Goal: Task Accomplishment & Management: Complete application form

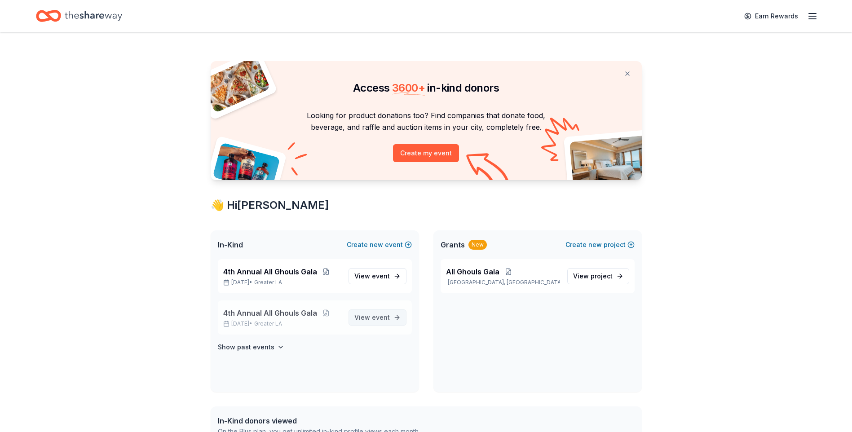
click at [377, 317] on span "event" at bounding box center [381, 318] width 18 height 8
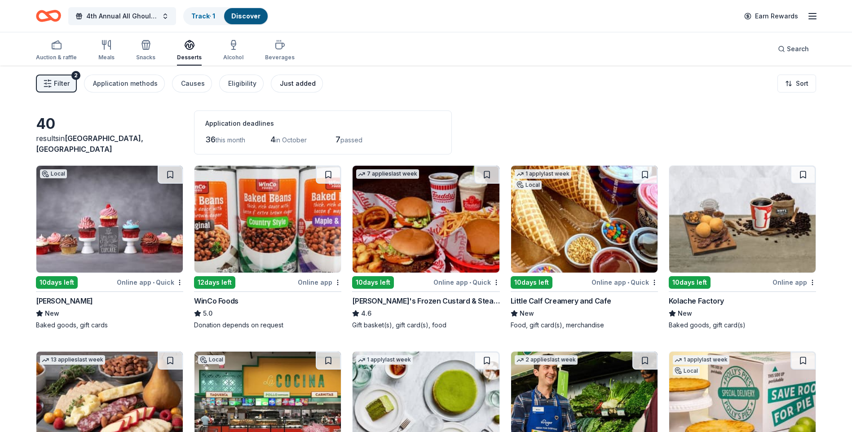
click at [292, 80] on div "Just added" at bounding box center [298, 83] width 36 height 11
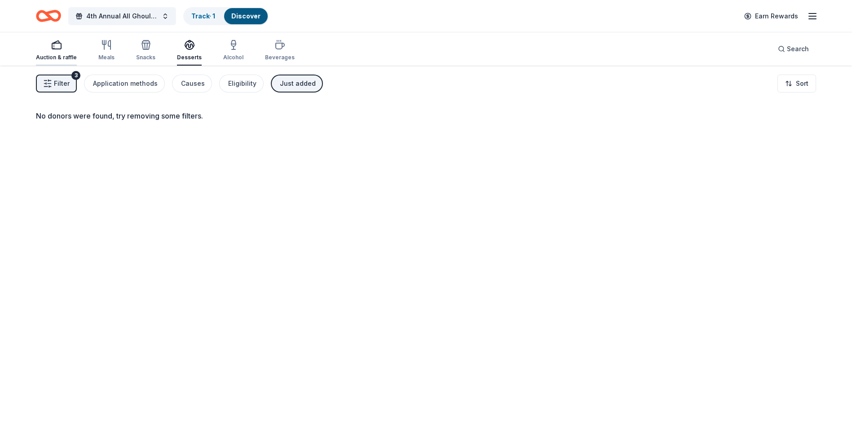
click at [54, 53] on div "Auction & raffle" at bounding box center [56, 51] width 41 height 22
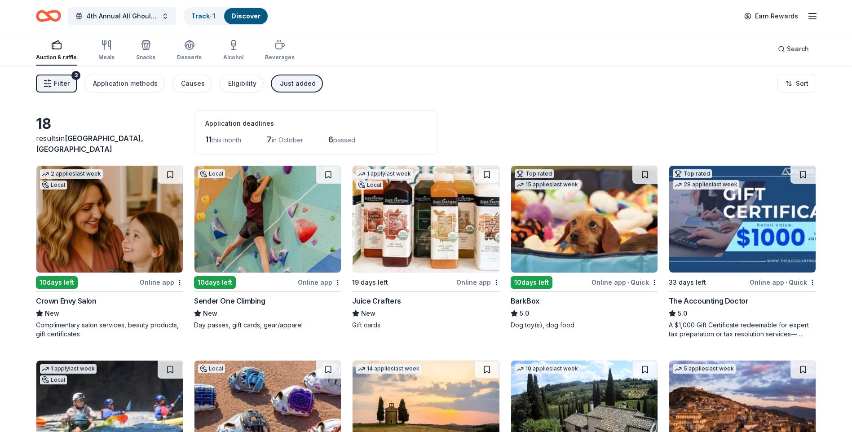
click at [70, 85] on button "Filter 3" at bounding box center [56, 84] width 41 height 18
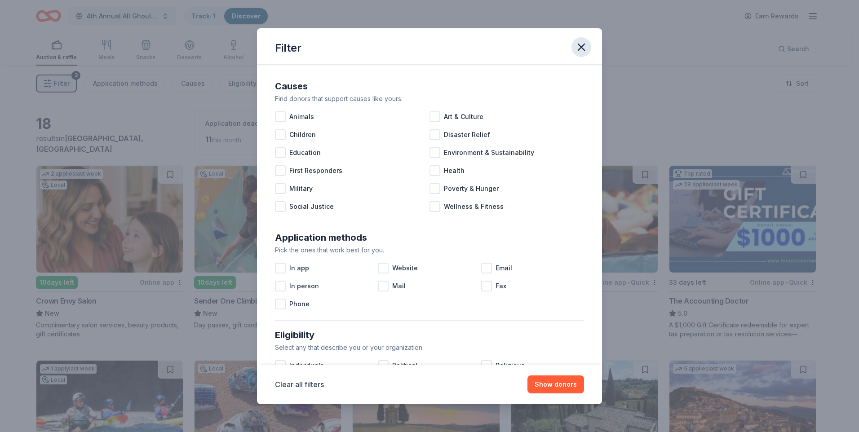
click at [583, 47] on icon "button" at bounding box center [581, 47] width 13 height 13
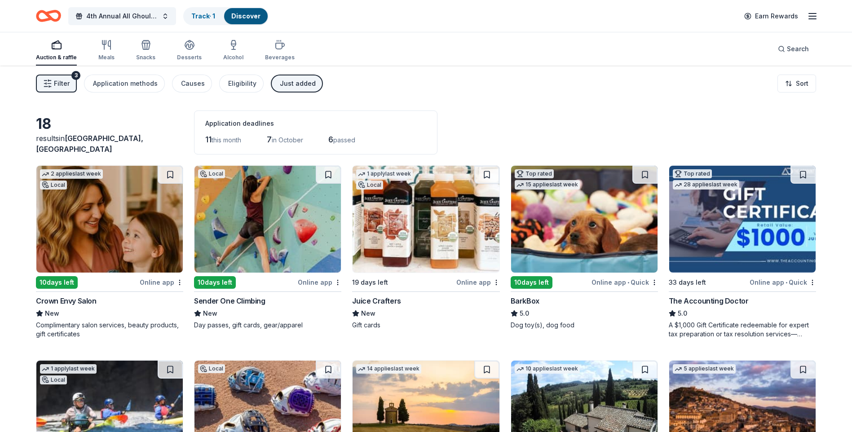
click at [280, 88] on div "Just added" at bounding box center [298, 83] width 36 height 11
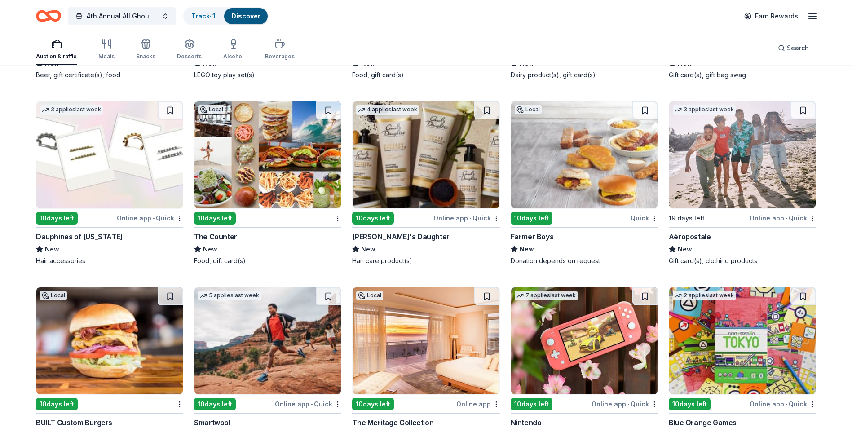
scroll to position [9318, 0]
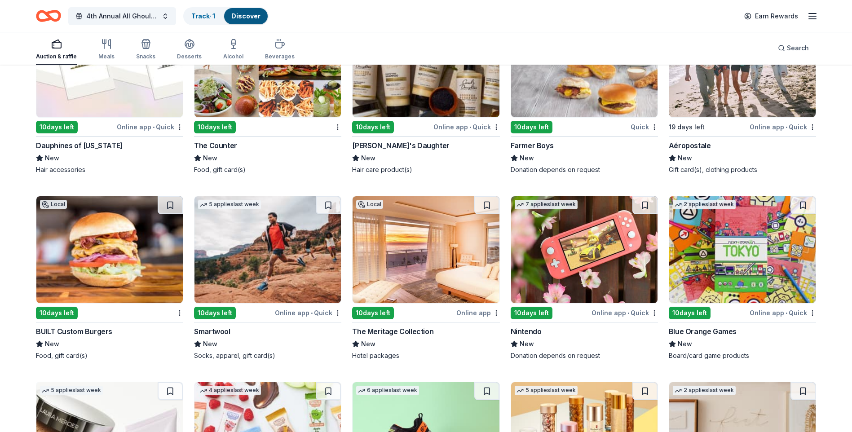
click at [728, 257] on img at bounding box center [742, 249] width 146 height 107
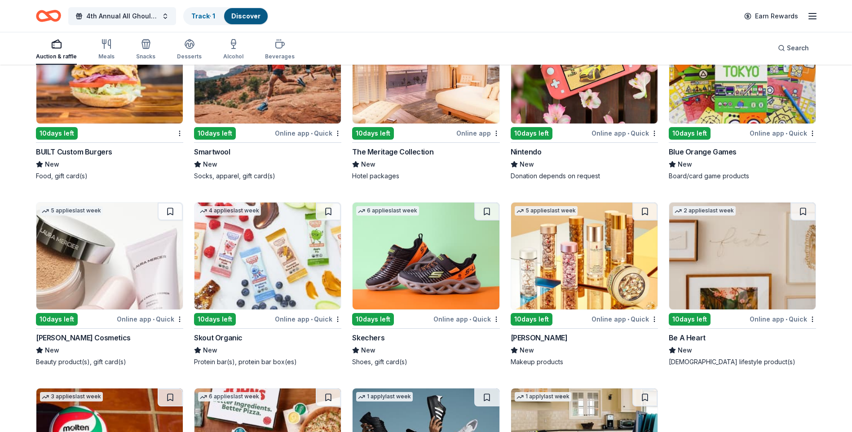
click at [290, 98] on img at bounding box center [268, 70] width 146 height 107
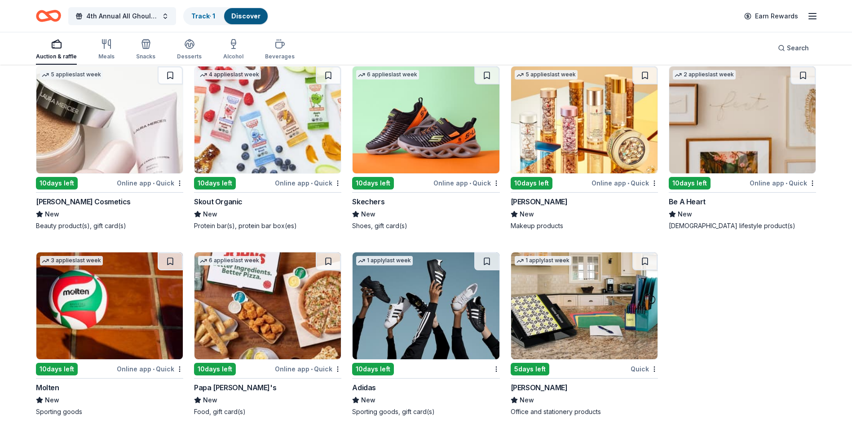
scroll to position [9636, 0]
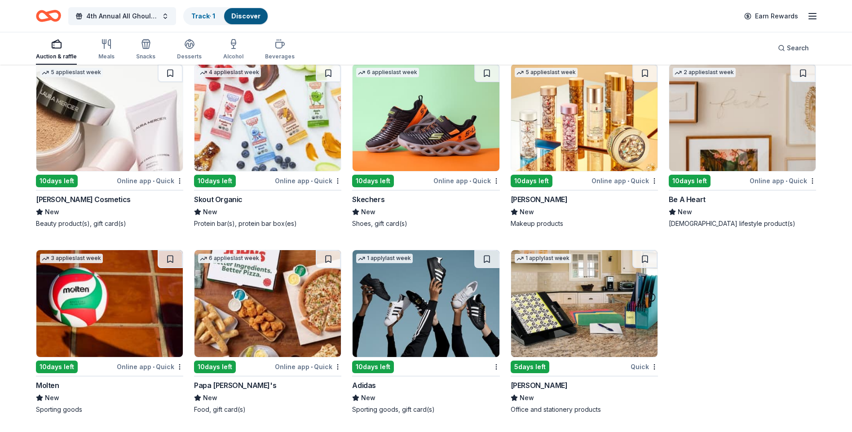
click at [92, 301] on img at bounding box center [109, 303] width 146 height 107
click at [577, 315] on img at bounding box center [584, 303] width 146 height 107
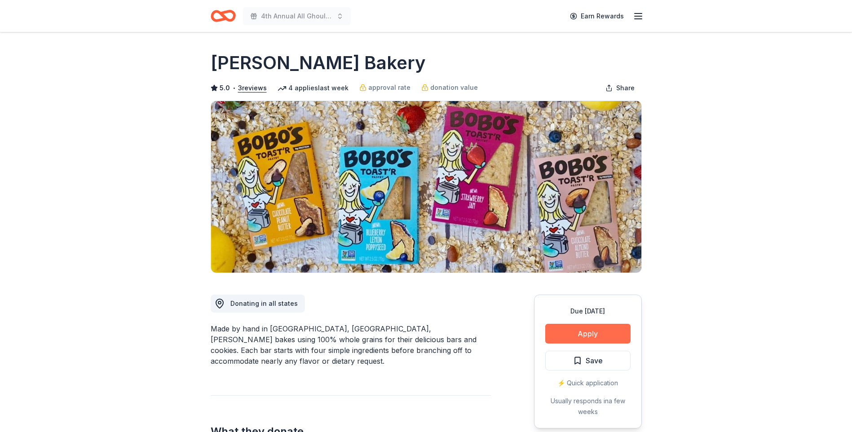
click at [585, 332] on button "Apply" at bounding box center [587, 334] width 85 height 20
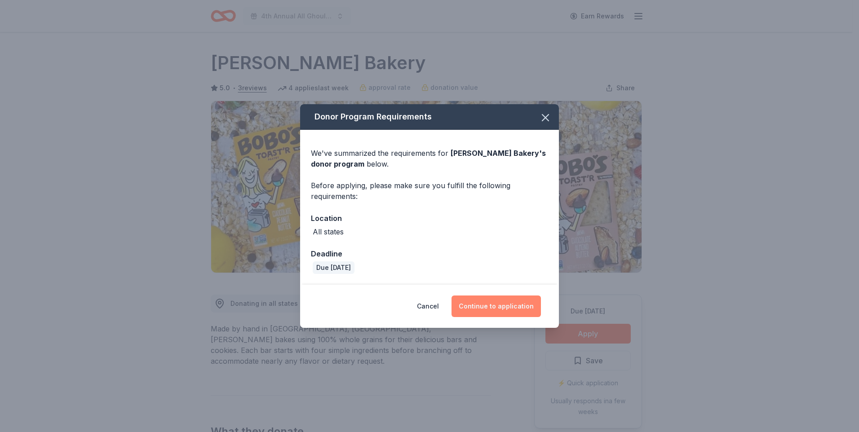
click at [491, 306] on button "Continue to application" at bounding box center [496, 307] width 89 height 22
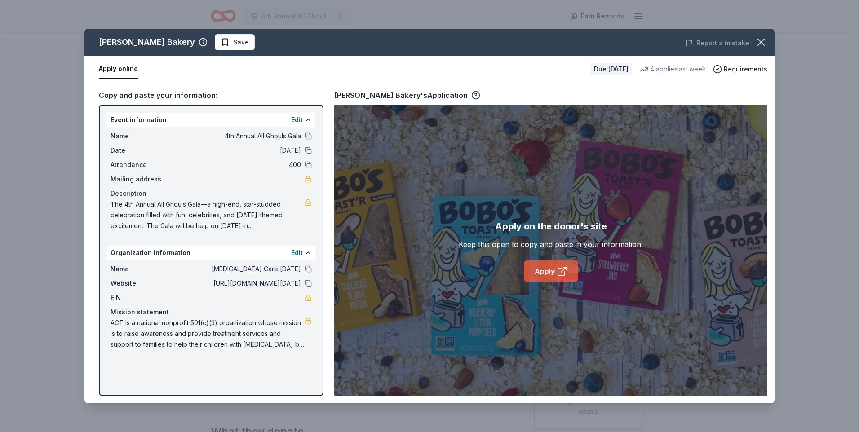
click at [549, 270] on link "Apply" at bounding box center [551, 272] width 54 height 22
click at [765, 40] on icon "button" at bounding box center [761, 42] width 13 height 13
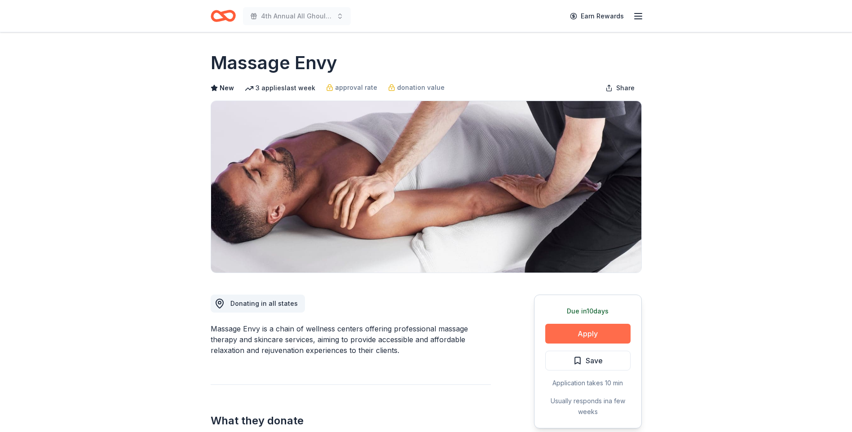
click at [601, 335] on button "Apply" at bounding box center [587, 334] width 85 height 20
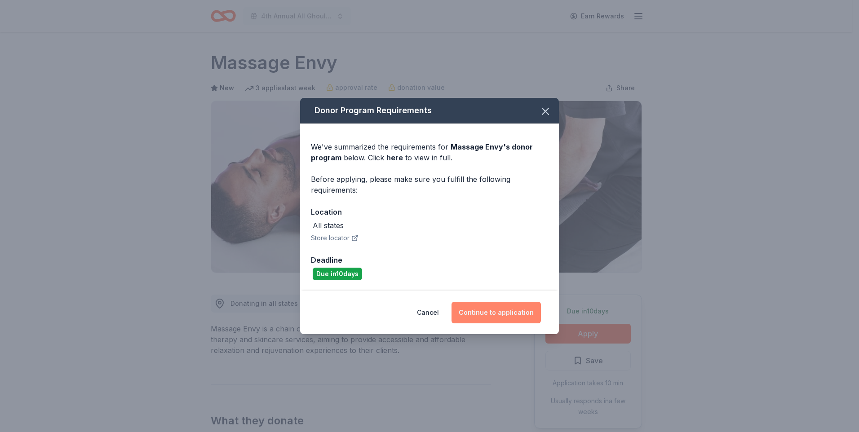
click at [514, 316] on button "Continue to application" at bounding box center [496, 313] width 89 height 22
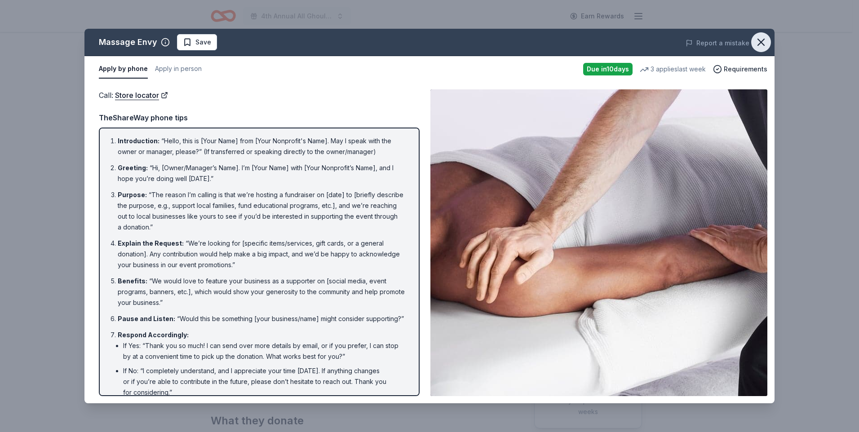
click at [767, 42] on icon "button" at bounding box center [761, 42] width 13 height 13
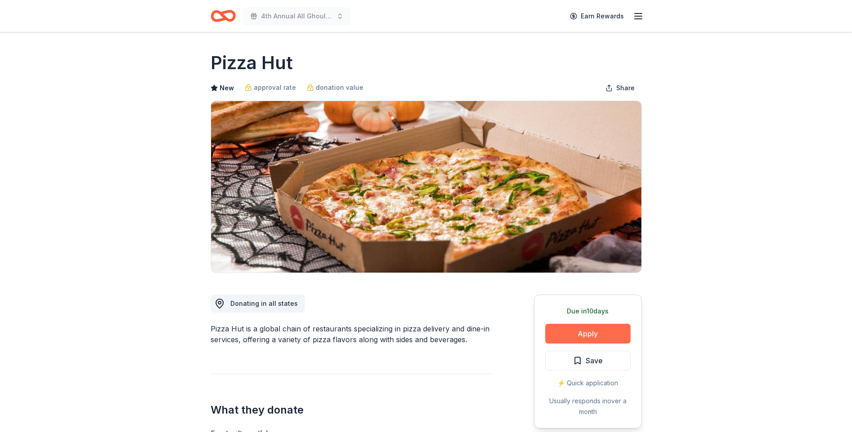
click at [590, 332] on button "Apply" at bounding box center [587, 334] width 85 height 20
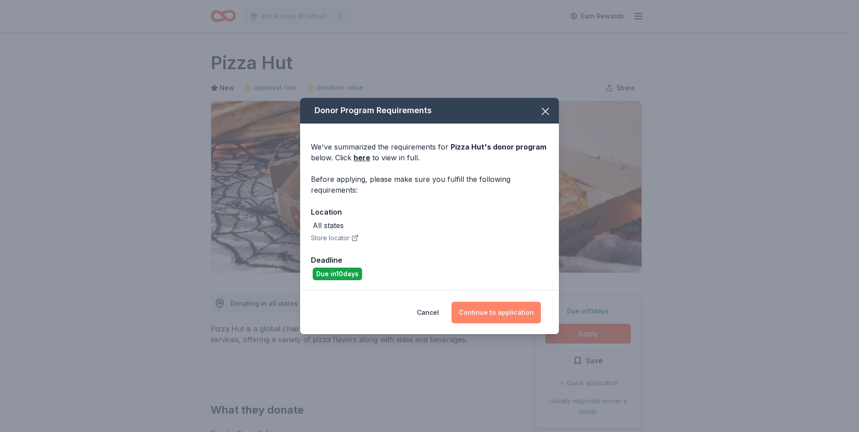
click at [493, 316] on button "Continue to application" at bounding box center [496, 313] width 89 height 22
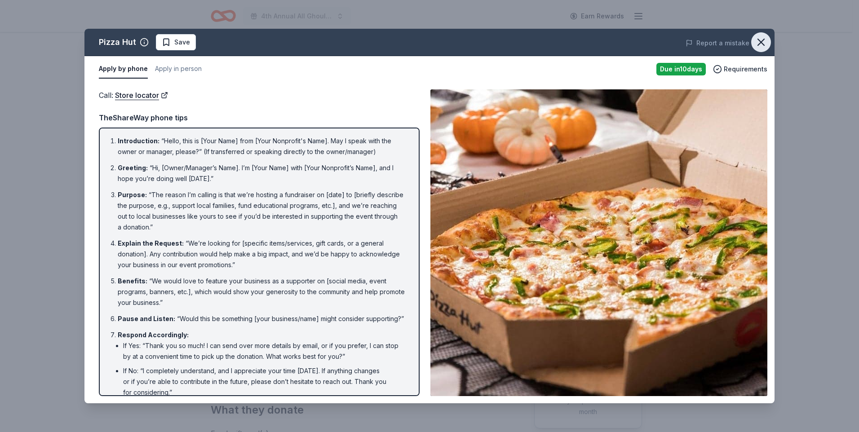
click at [762, 41] on icon "button" at bounding box center [761, 42] width 13 height 13
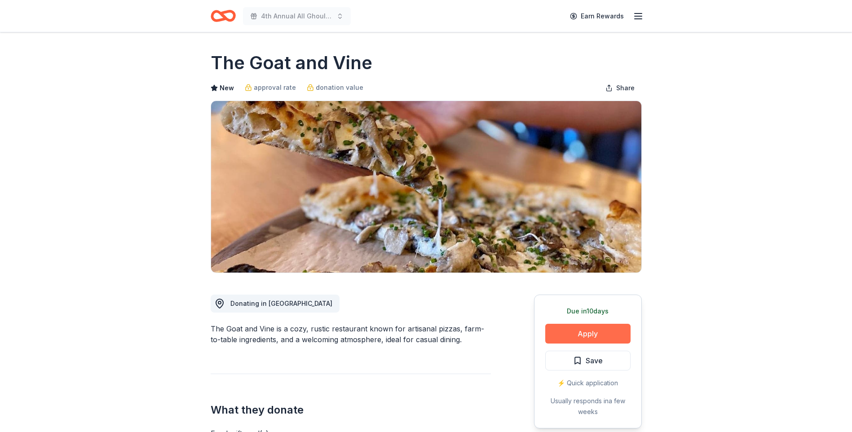
click at [598, 336] on button "Apply" at bounding box center [587, 334] width 85 height 20
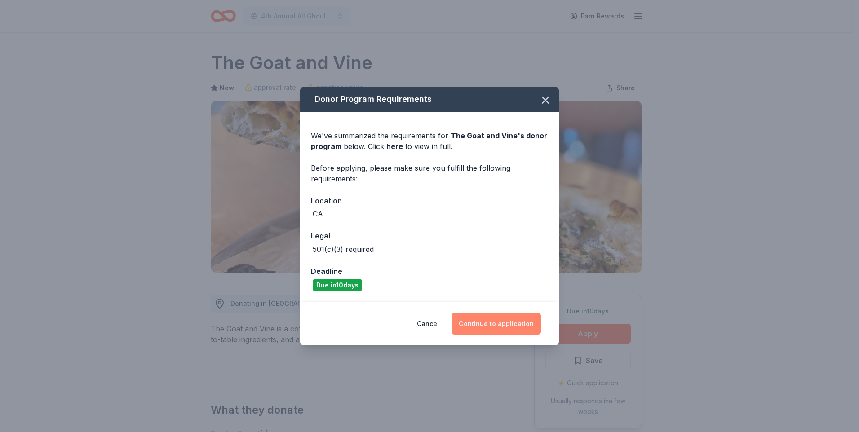
click at [509, 325] on button "Continue to application" at bounding box center [496, 324] width 89 height 22
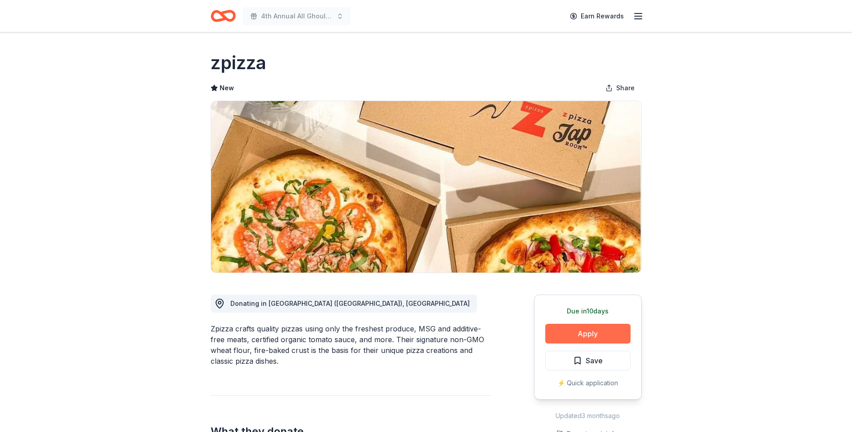
click at [604, 336] on button "Apply" at bounding box center [587, 334] width 85 height 20
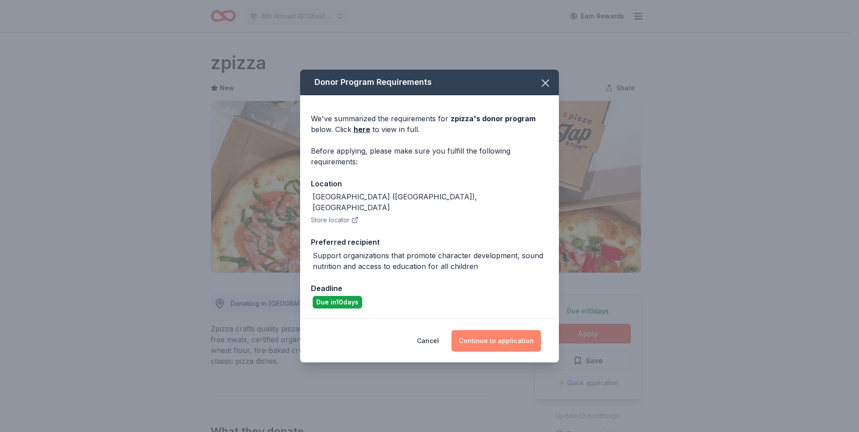
click at [515, 334] on button "Continue to application" at bounding box center [496, 341] width 89 height 22
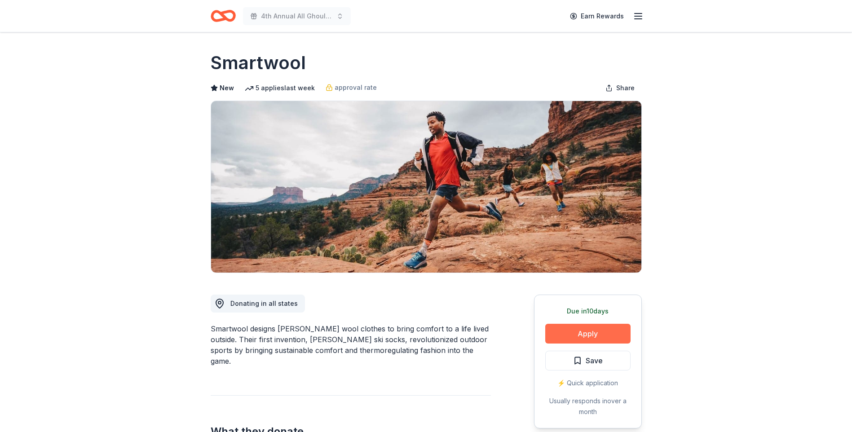
click at [576, 334] on button "Apply" at bounding box center [587, 334] width 85 height 20
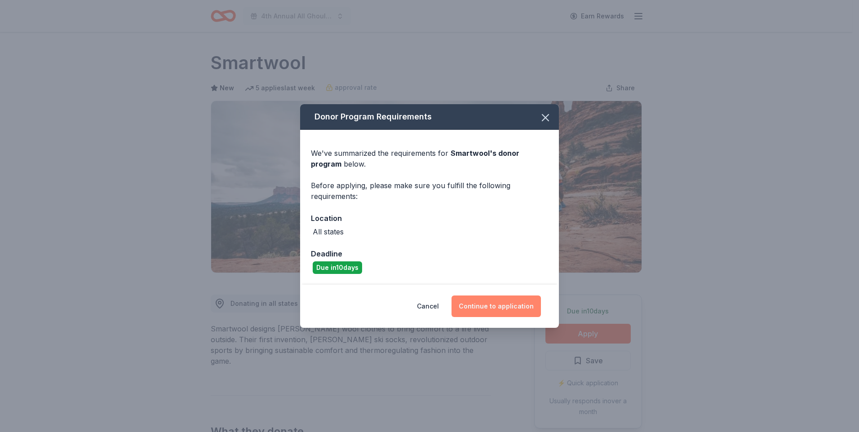
click at [502, 310] on button "Continue to application" at bounding box center [496, 307] width 89 height 22
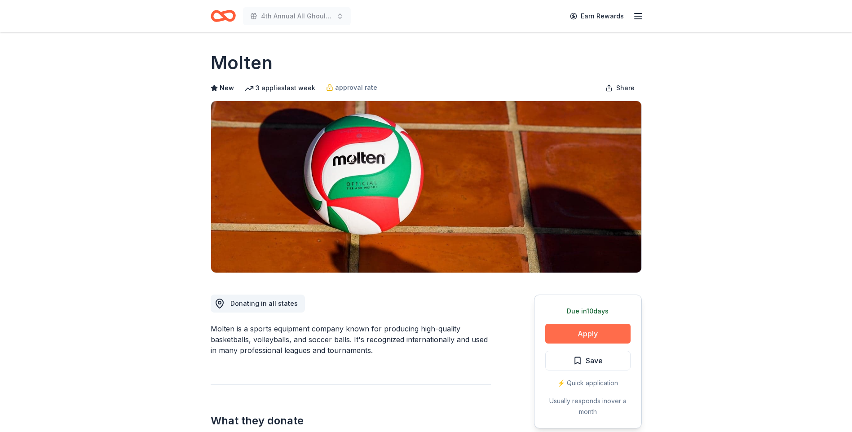
click at [595, 332] on button "Apply" at bounding box center [587, 334] width 85 height 20
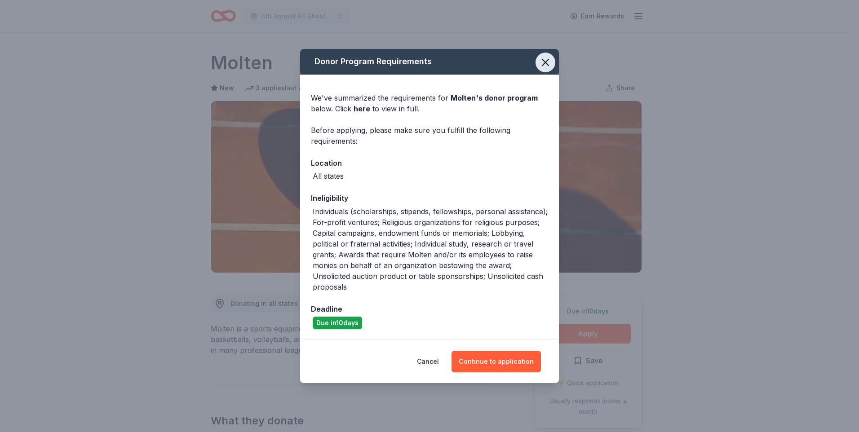
click at [547, 64] on icon "button" at bounding box center [545, 62] width 6 height 6
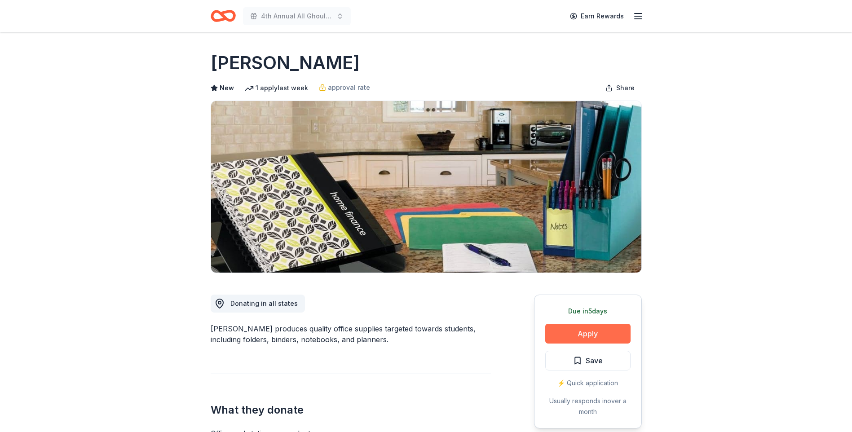
click at [586, 335] on button "Apply" at bounding box center [587, 334] width 85 height 20
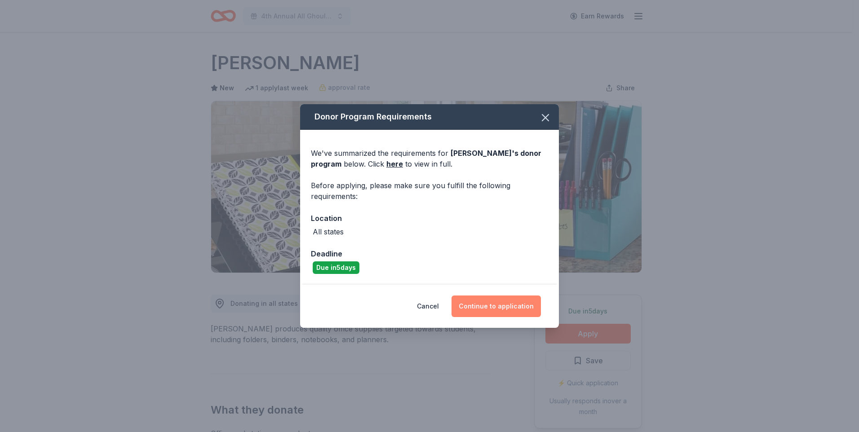
click at [516, 310] on button "Continue to application" at bounding box center [496, 307] width 89 height 22
